Goal: Task Accomplishment & Management: Use online tool/utility

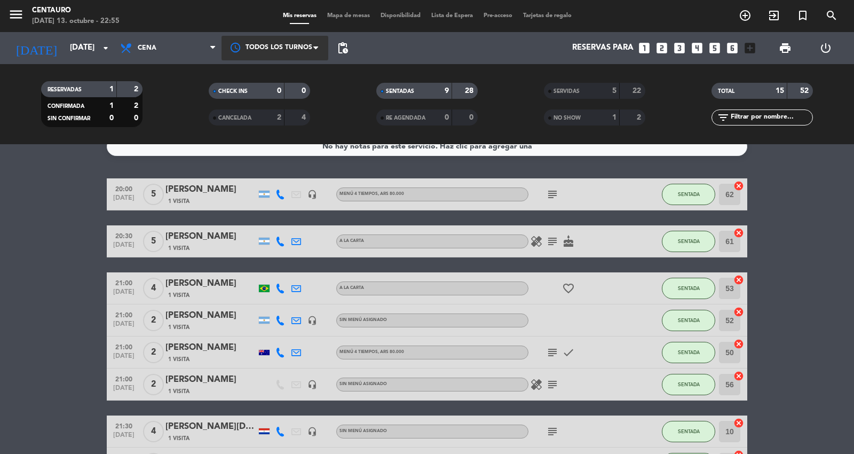
scroll to position [10, 0]
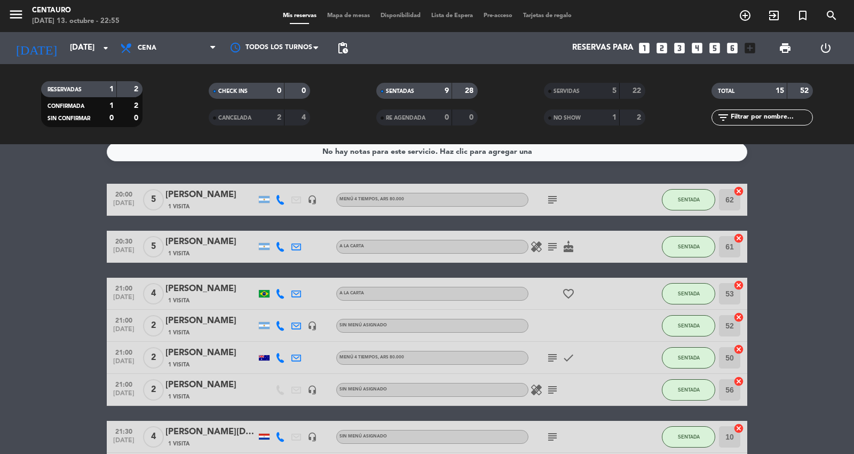
click at [339, 11] on div "Mis reservas Mapa de mesas Disponibilidad Lista de Espera Pre-acceso Tarjetas d…" at bounding box center [427, 16] width 299 height 10
click at [339, 17] on span "Mapa de mesas" at bounding box center [348, 16] width 53 height 6
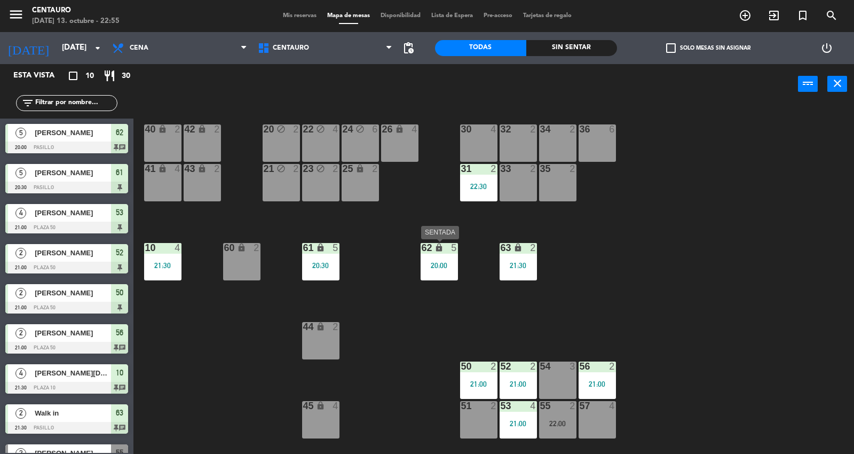
click at [444, 254] on div "62 lock 5 20:00" at bounding box center [439, 261] width 37 height 37
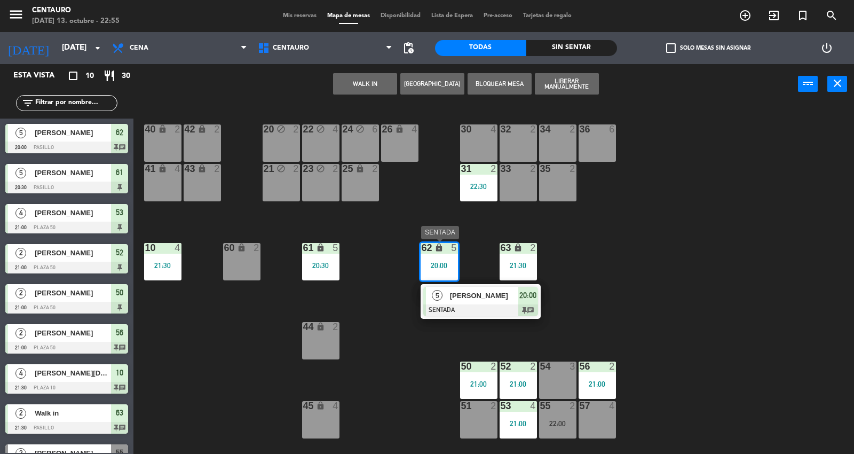
click at [478, 300] on span "[PERSON_NAME]" at bounding box center [484, 295] width 68 height 11
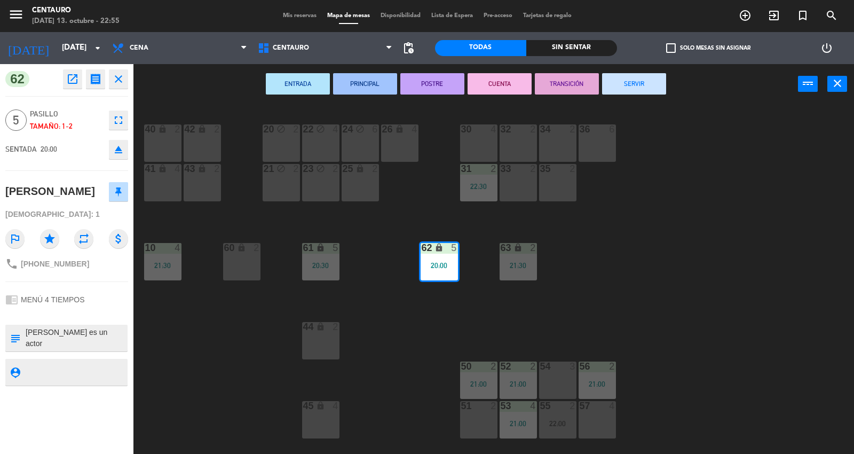
click at [647, 82] on button "SERVIR" at bounding box center [634, 83] width 64 height 21
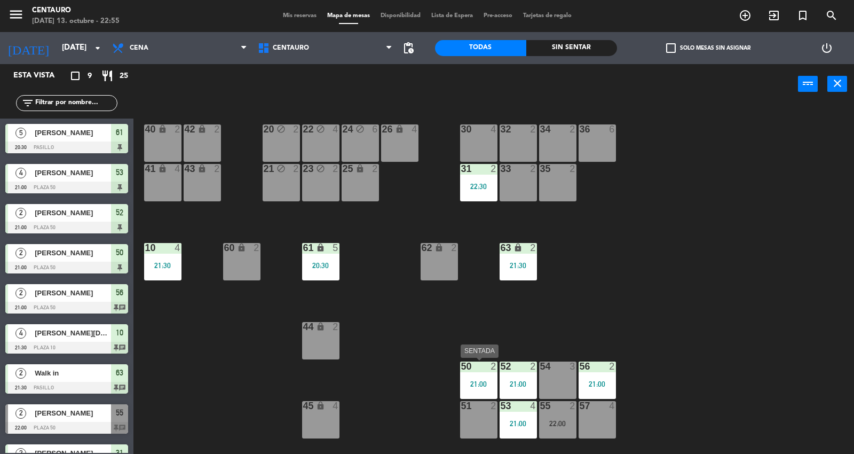
click at [481, 380] on div "21:00" at bounding box center [478, 383] width 37 height 7
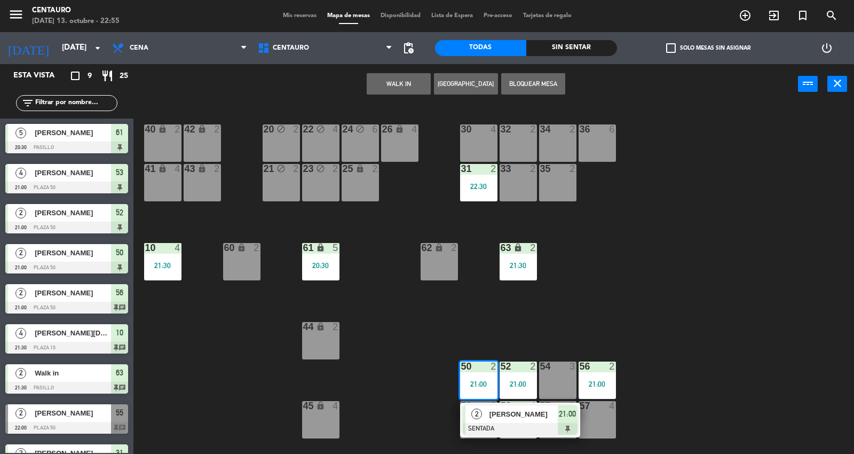
click at [521, 426] on div at bounding box center [520, 429] width 115 height 12
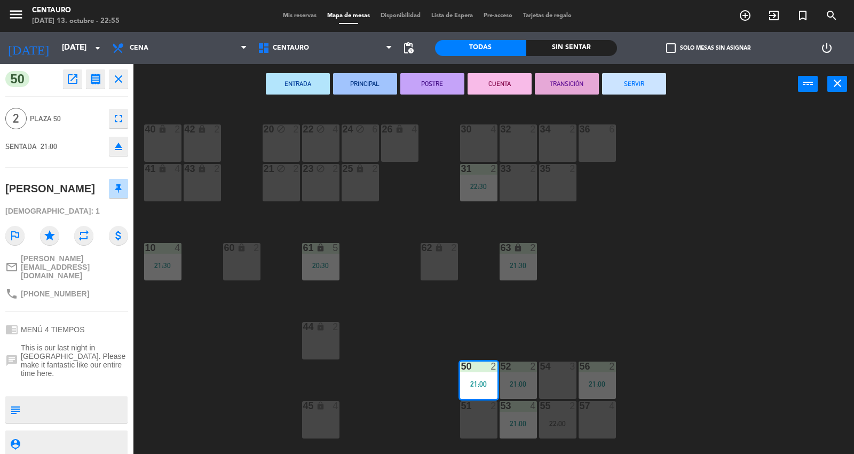
click at [647, 82] on button "SERVIR" at bounding box center [634, 83] width 64 height 21
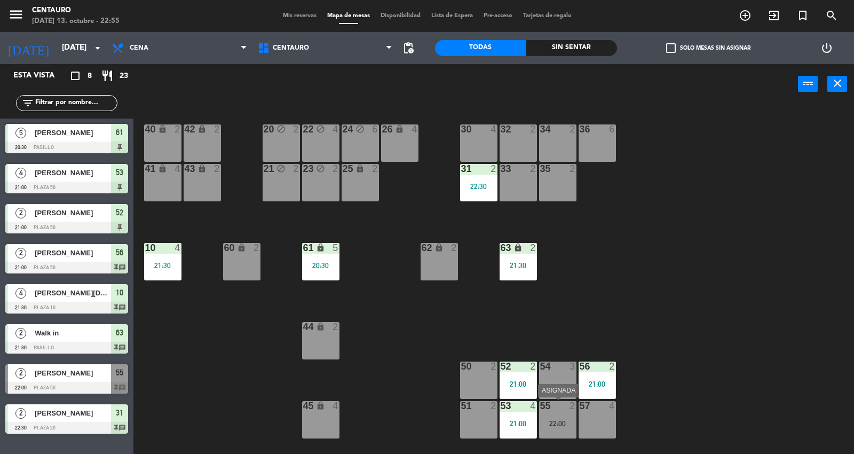
click at [558, 421] on div "22:00" at bounding box center [557, 423] width 37 height 7
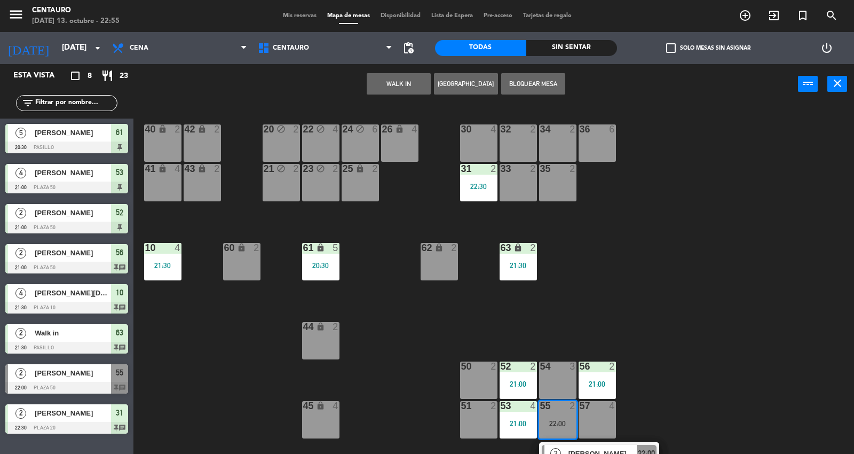
scroll to position [21, 0]
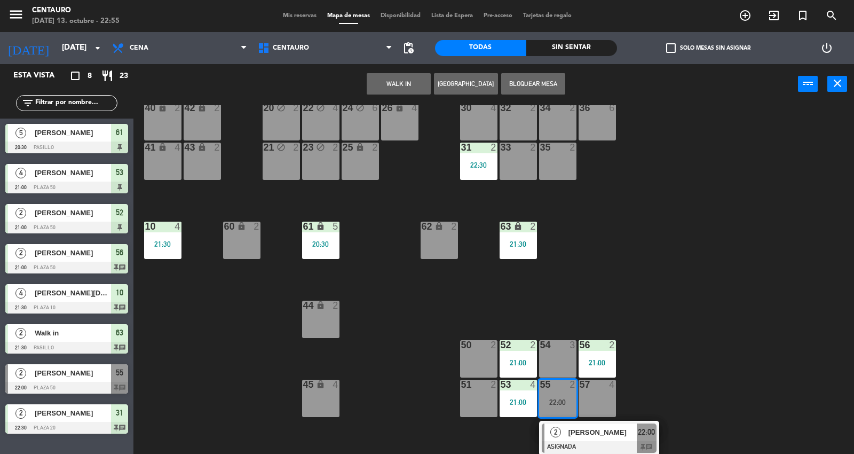
click at [587, 427] on span "[PERSON_NAME]" at bounding box center [602, 431] width 68 height 11
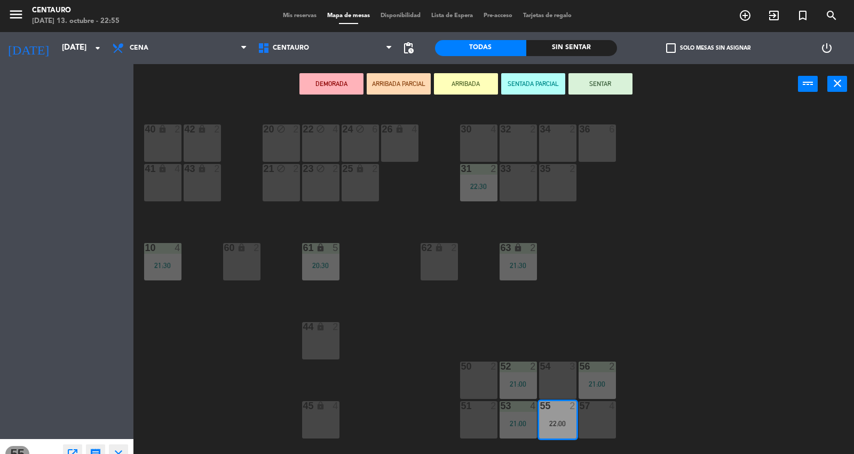
scroll to position [0, 0]
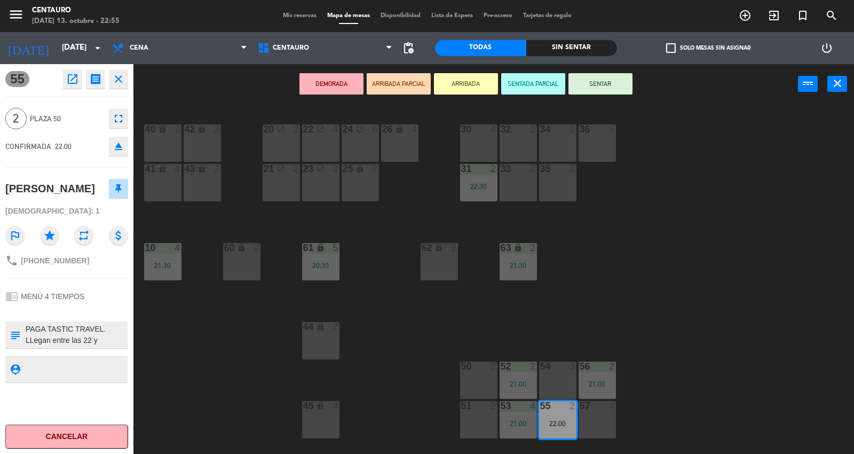
click at [95, 329] on textarea at bounding box center [76, 334] width 102 height 22
click at [730, 215] on div "20 block 2 22 block 4 24 block 6 26 lock 4 40 lock 2 42 lock 2 30 4 34 2 32 2 3…" at bounding box center [498, 280] width 712 height 350
